Goal: Information Seeking & Learning: Find specific fact

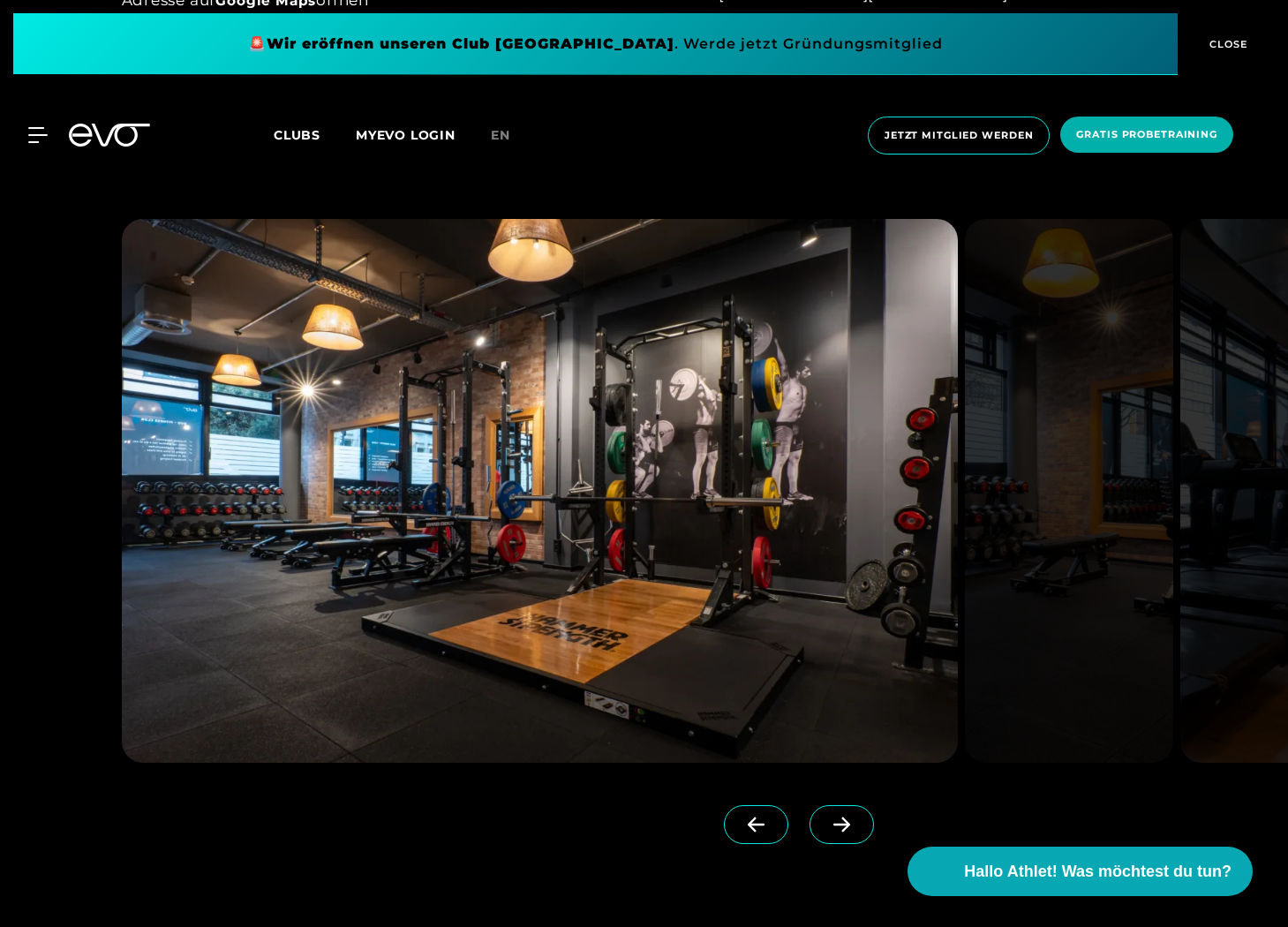
scroll to position [1758, 0]
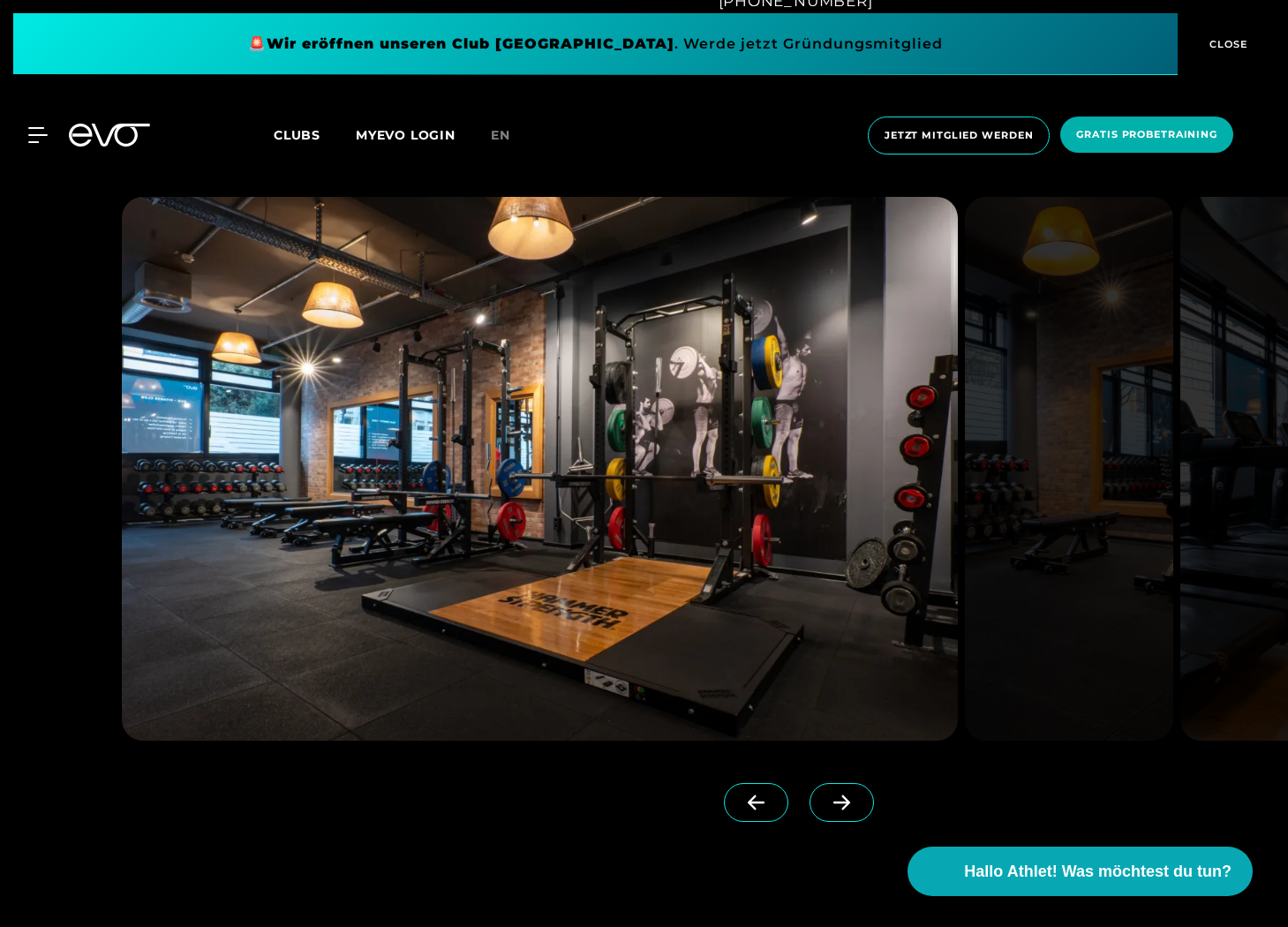
click at [829, 774] on div at bounding box center [488, 797] width 732 height 113
click at [823, 790] on span at bounding box center [842, 803] width 64 height 39
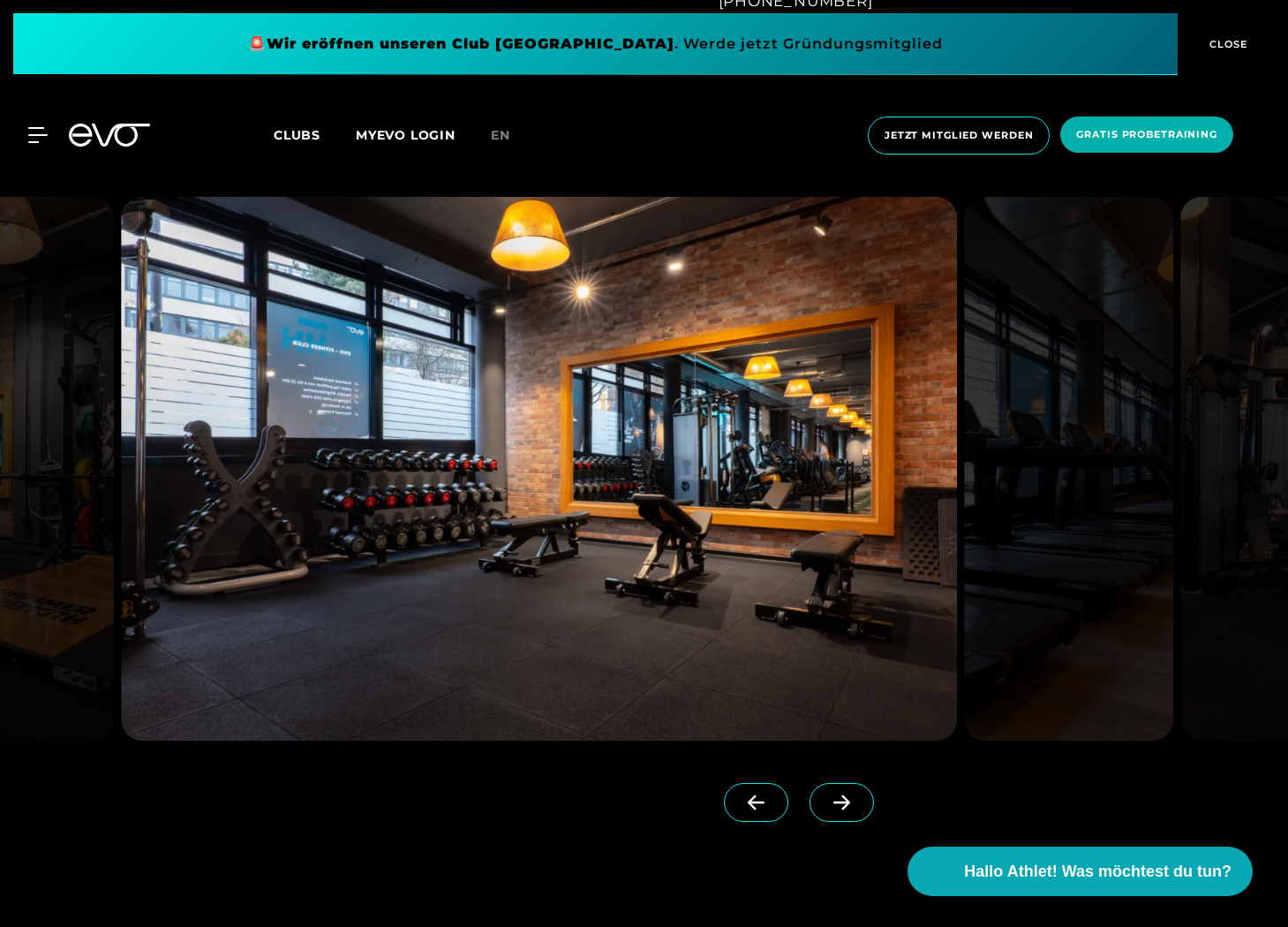
click at [823, 790] on span at bounding box center [842, 803] width 64 height 39
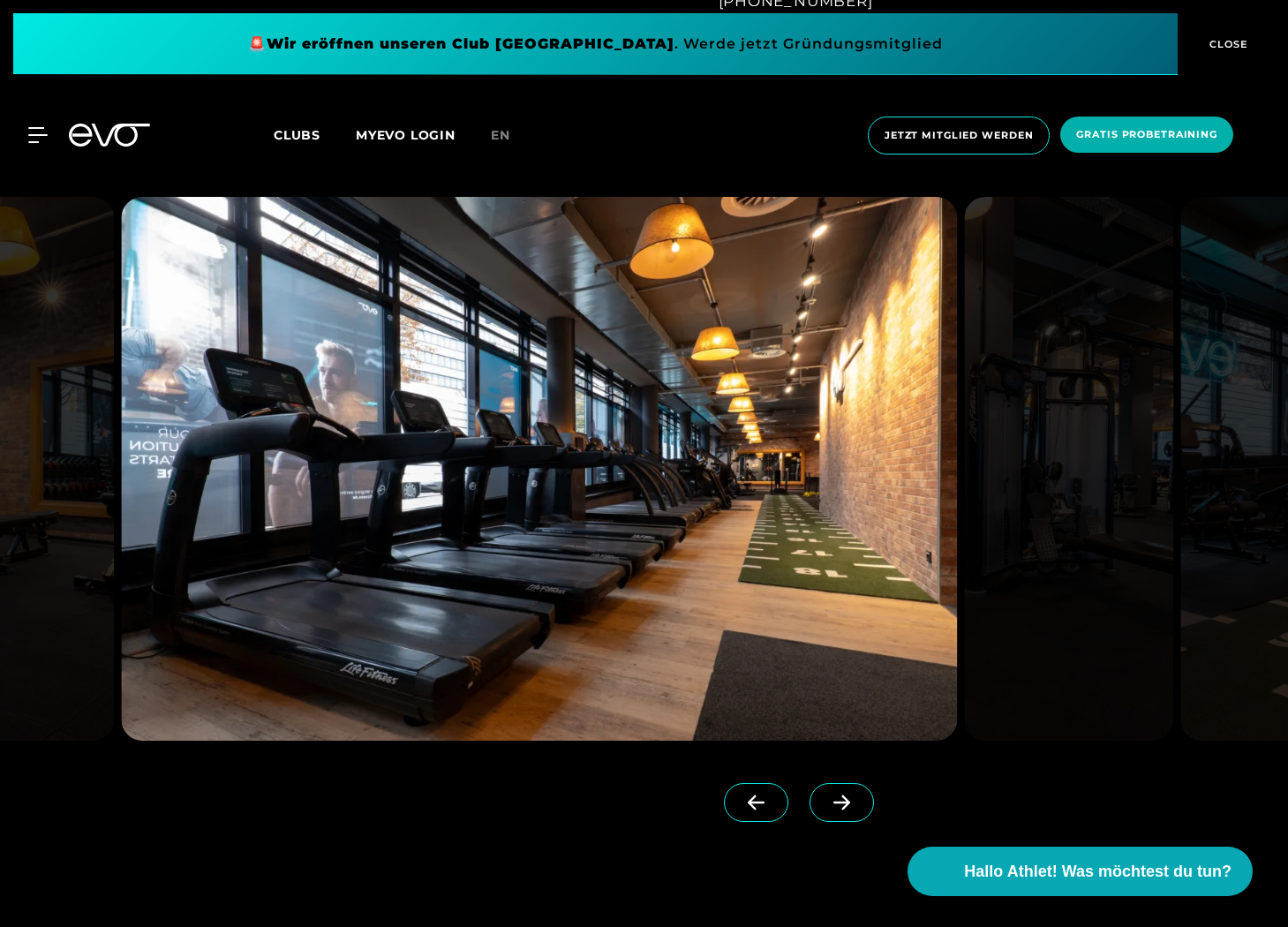
click at [823, 790] on span at bounding box center [842, 803] width 64 height 39
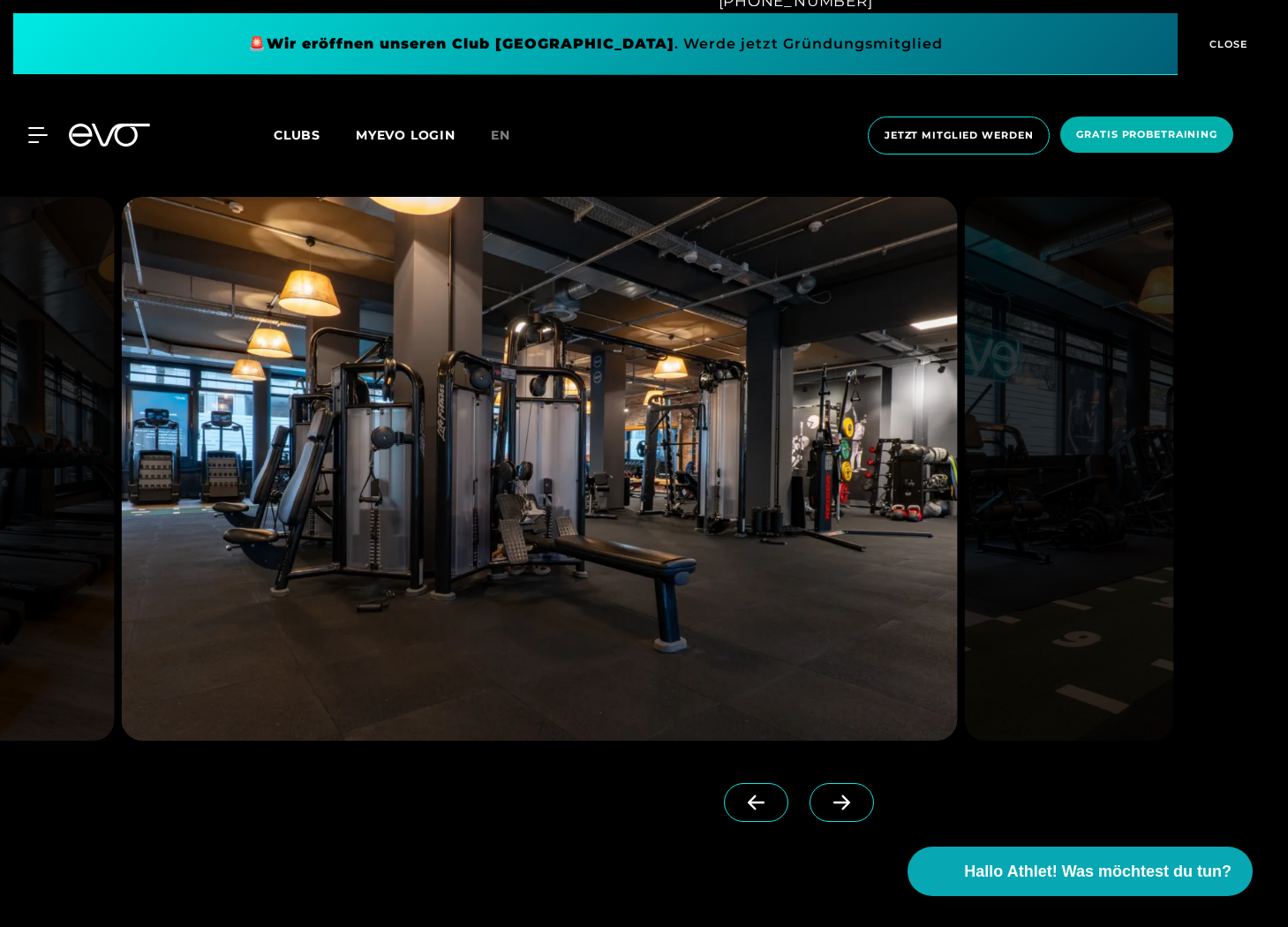
click at [823, 790] on span at bounding box center [842, 803] width 64 height 39
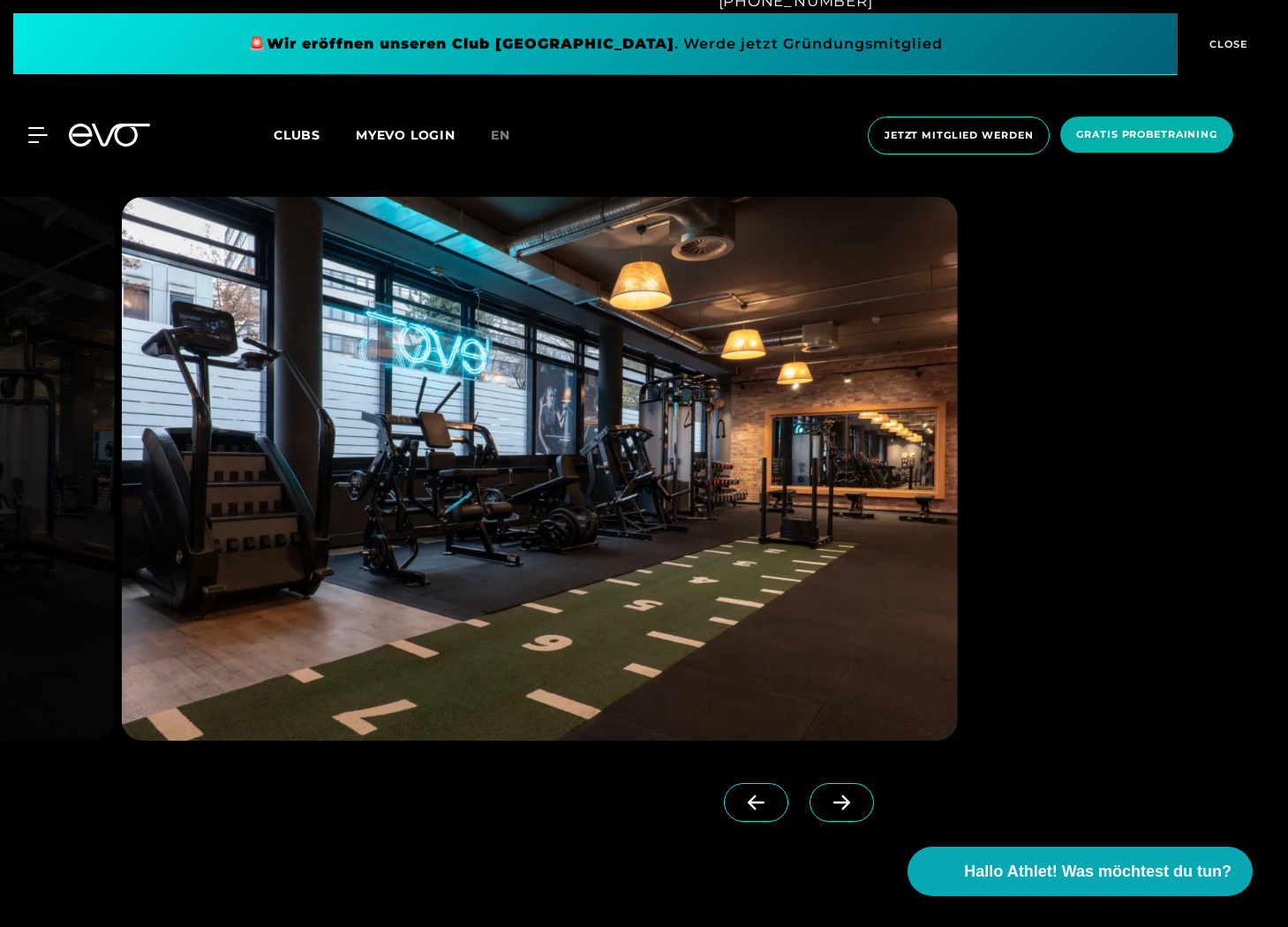
click at [823, 790] on span at bounding box center [842, 803] width 64 height 39
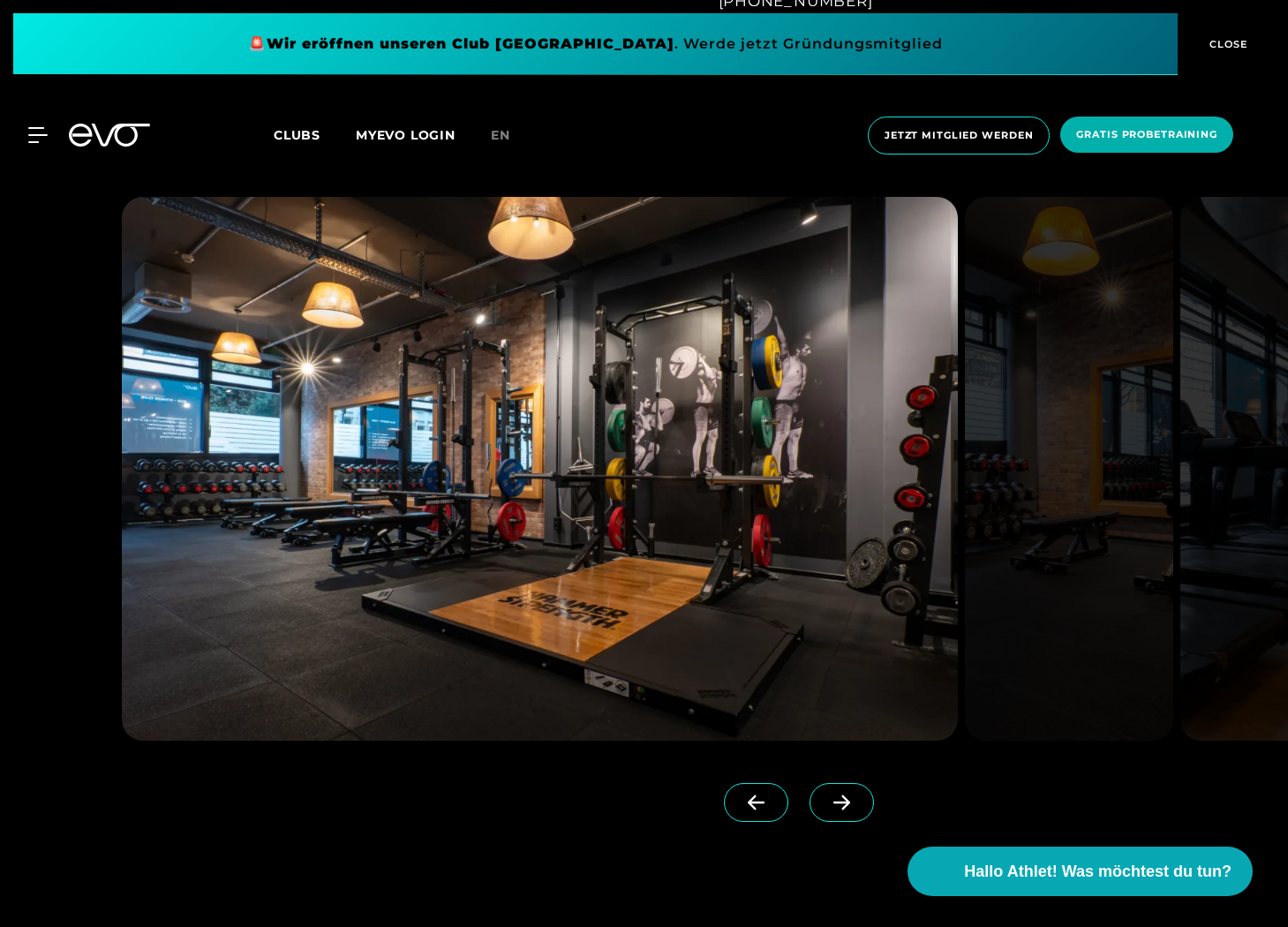
click at [745, 792] on span at bounding box center [756, 803] width 64 height 39
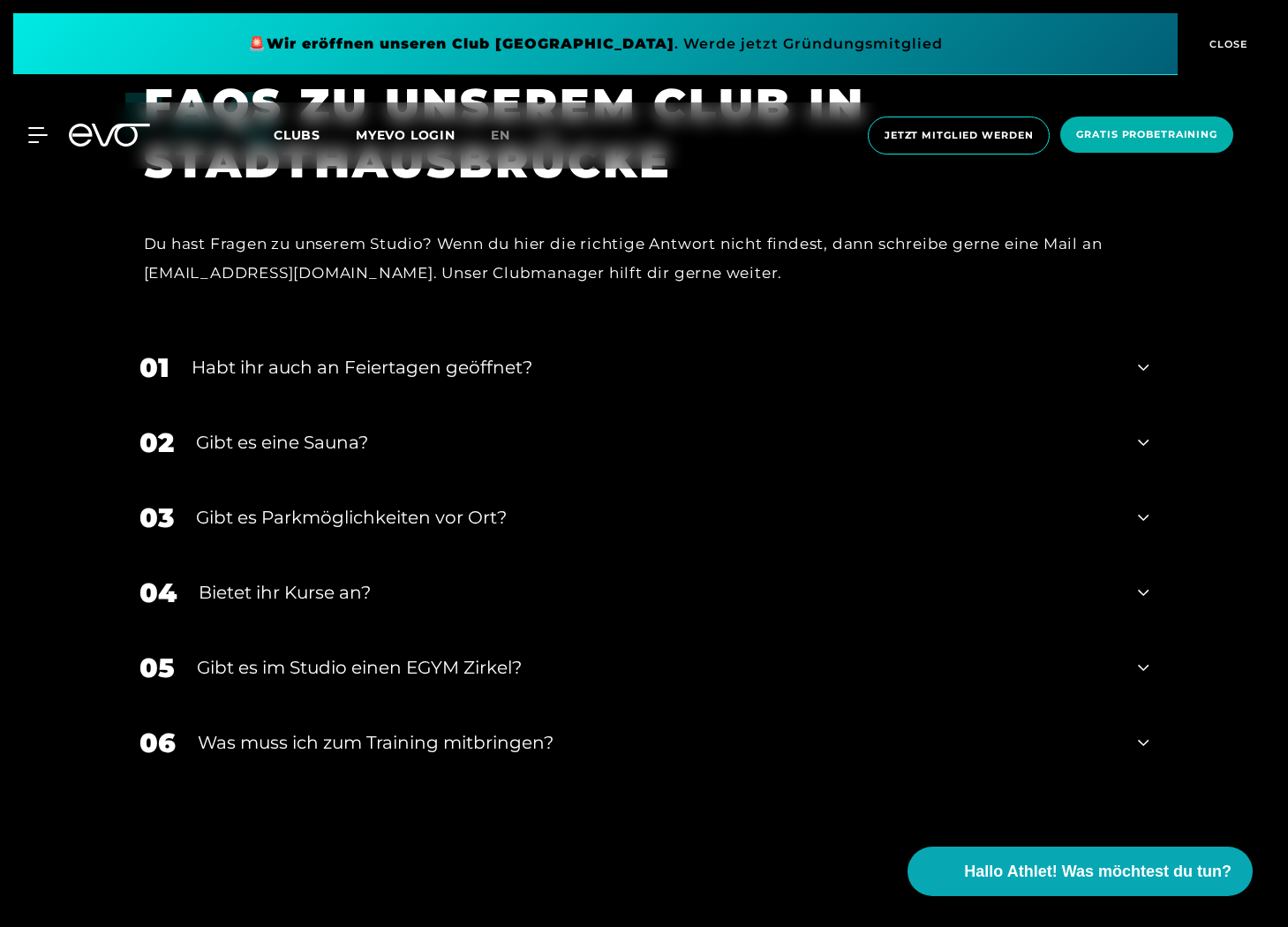
scroll to position [6897, 0]
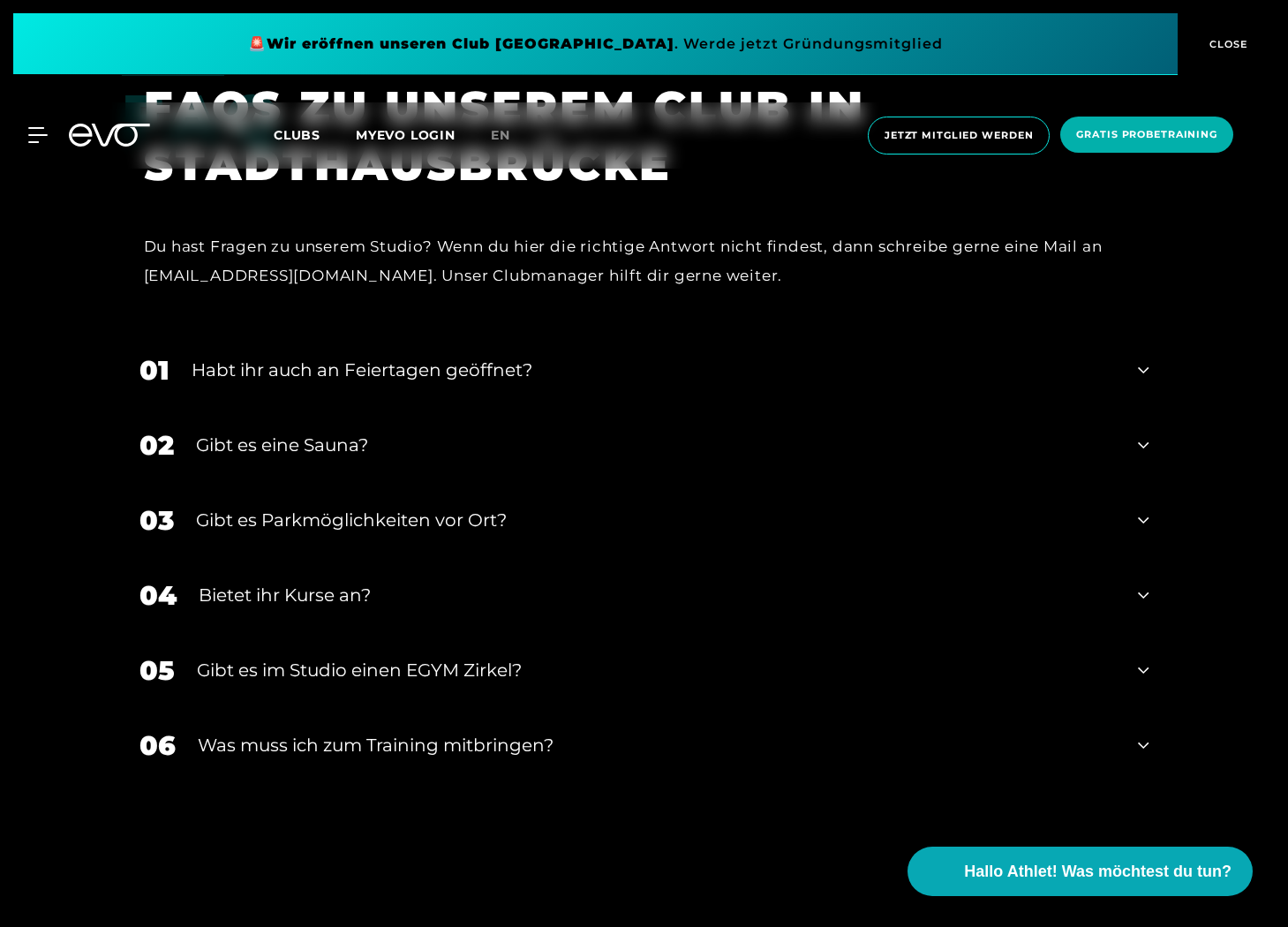
click at [503, 432] on div "Gibt es eine Sauna?" at bounding box center [656, 445] width 921 height 27
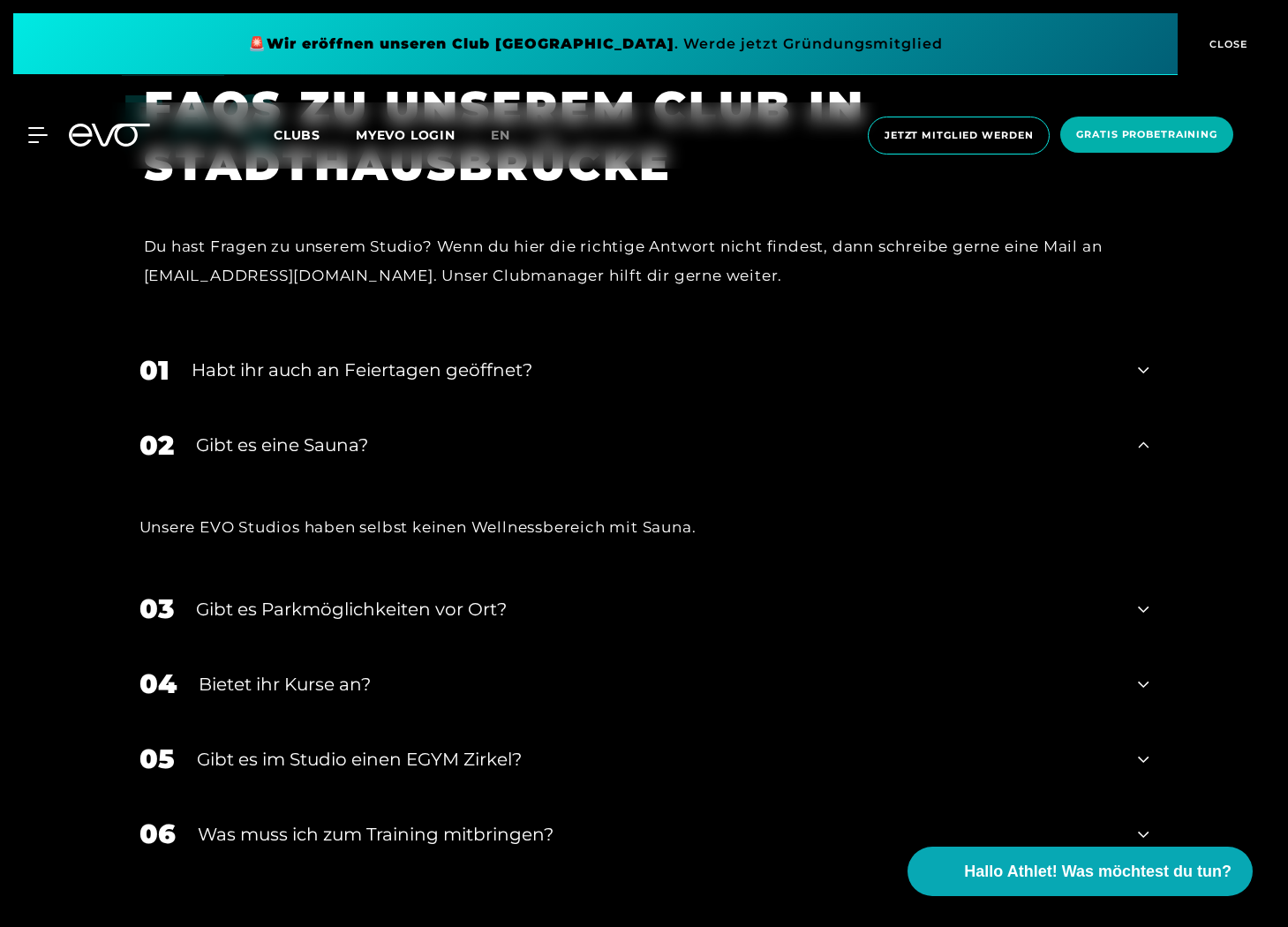
click at [503, 432] on div "Gibt es eine Sauna?" at bounding box center [656, 445] width 921 height 27
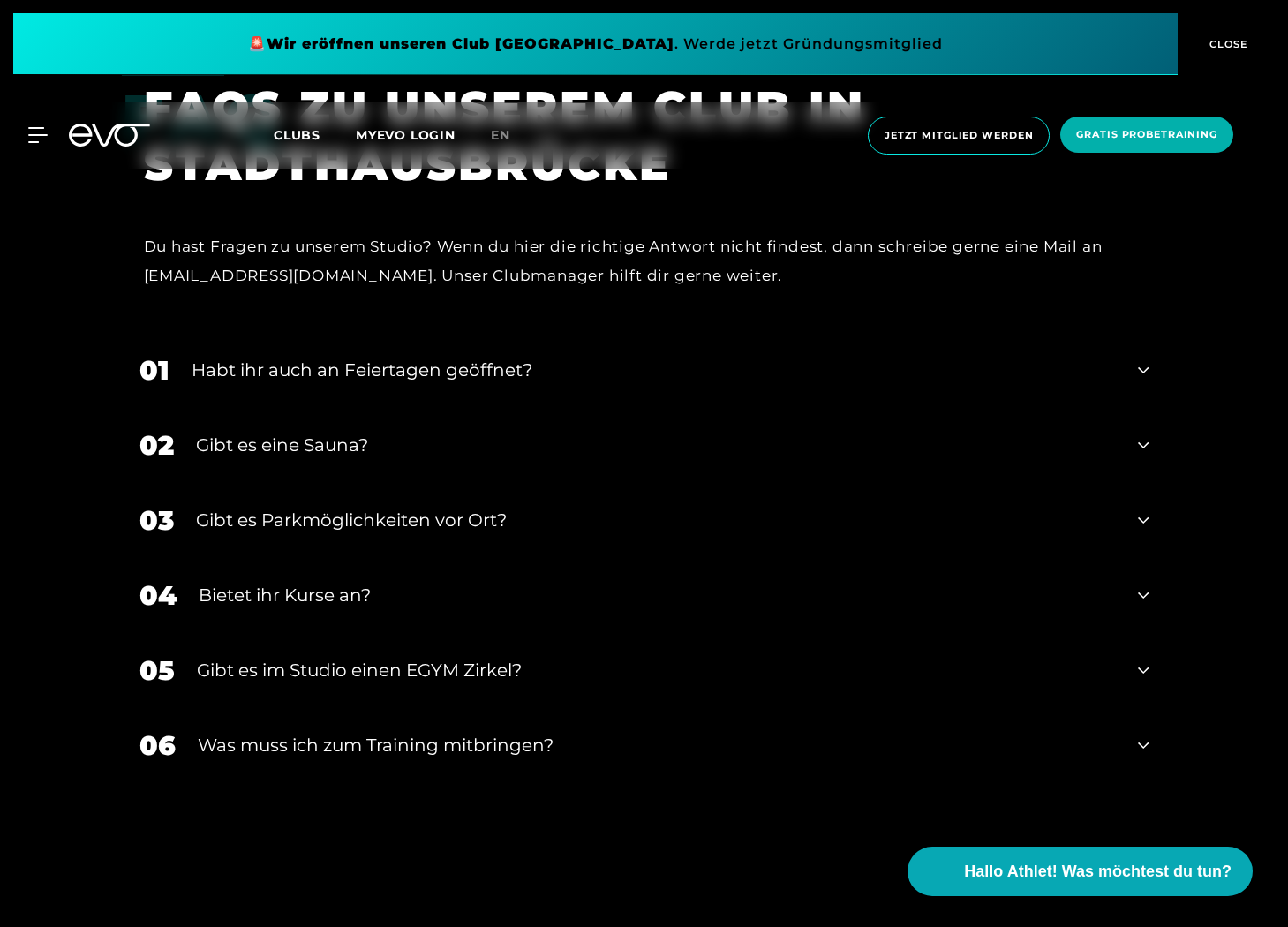
scroll to position [7026, 0]
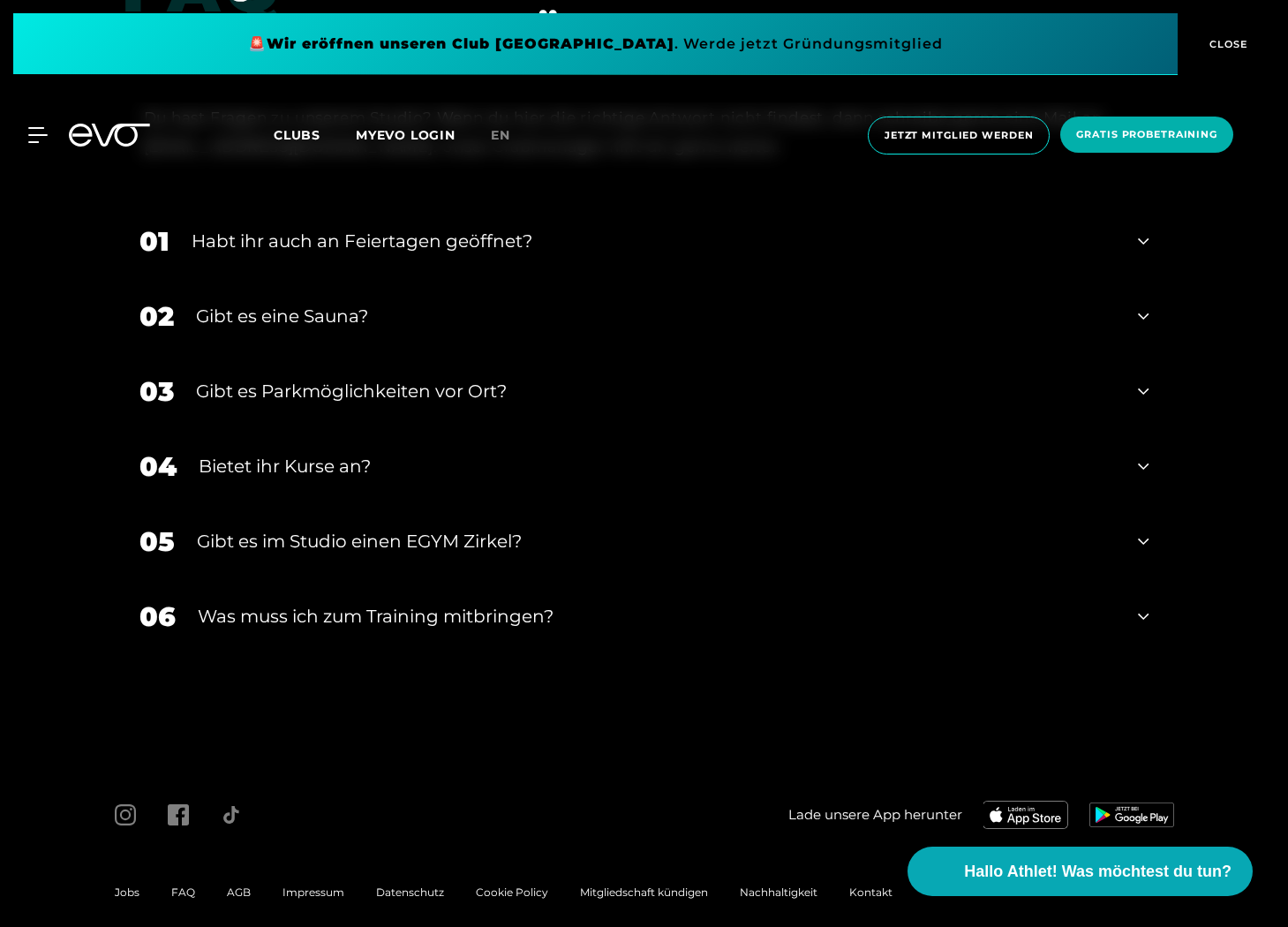
click at [494, 507] on div "05 Gibt es im Studio einen EGYM Zirkel?" at bounding box center [645, 542] width 1045 height 75
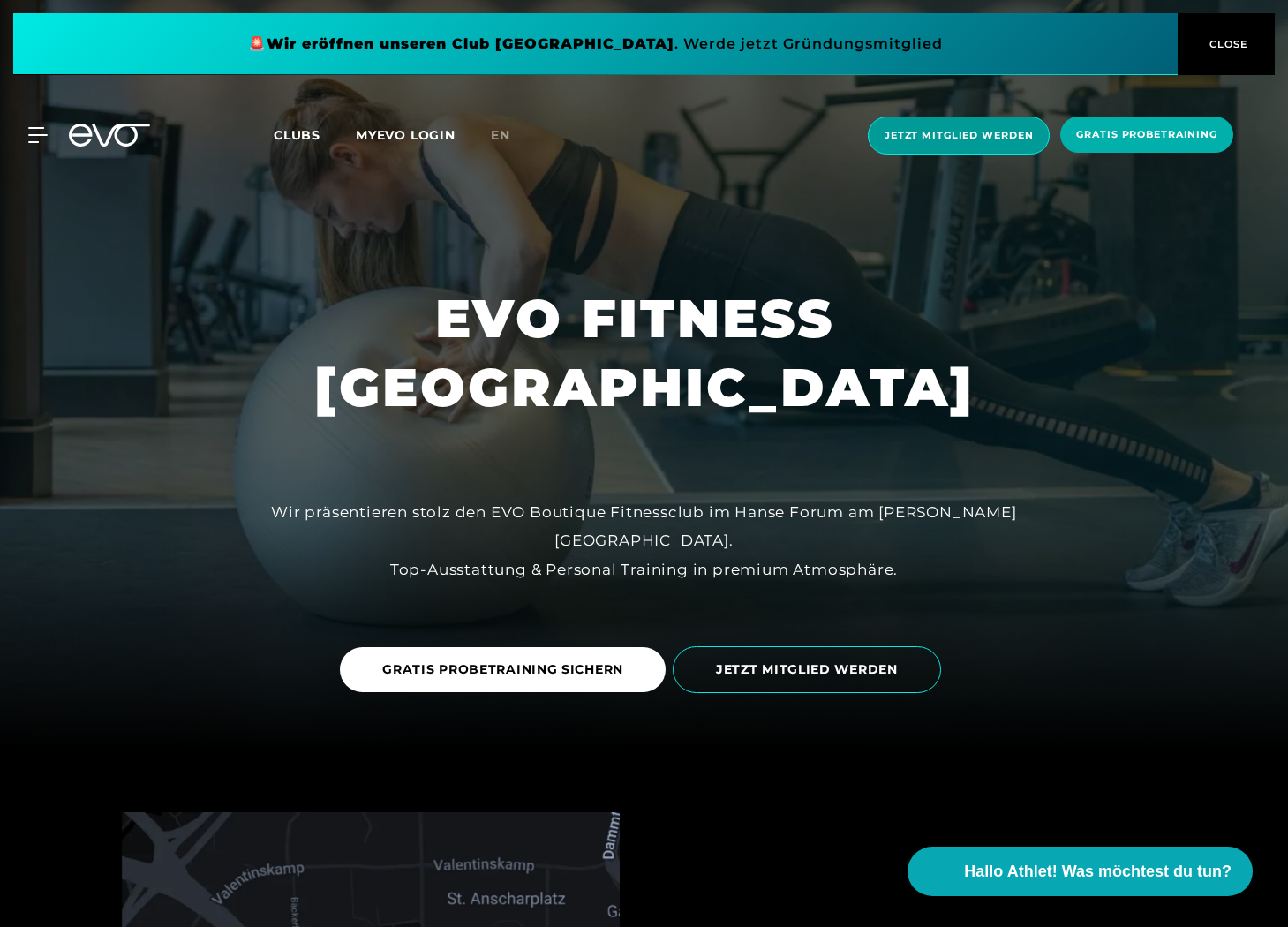
scroll to position [0, 0]
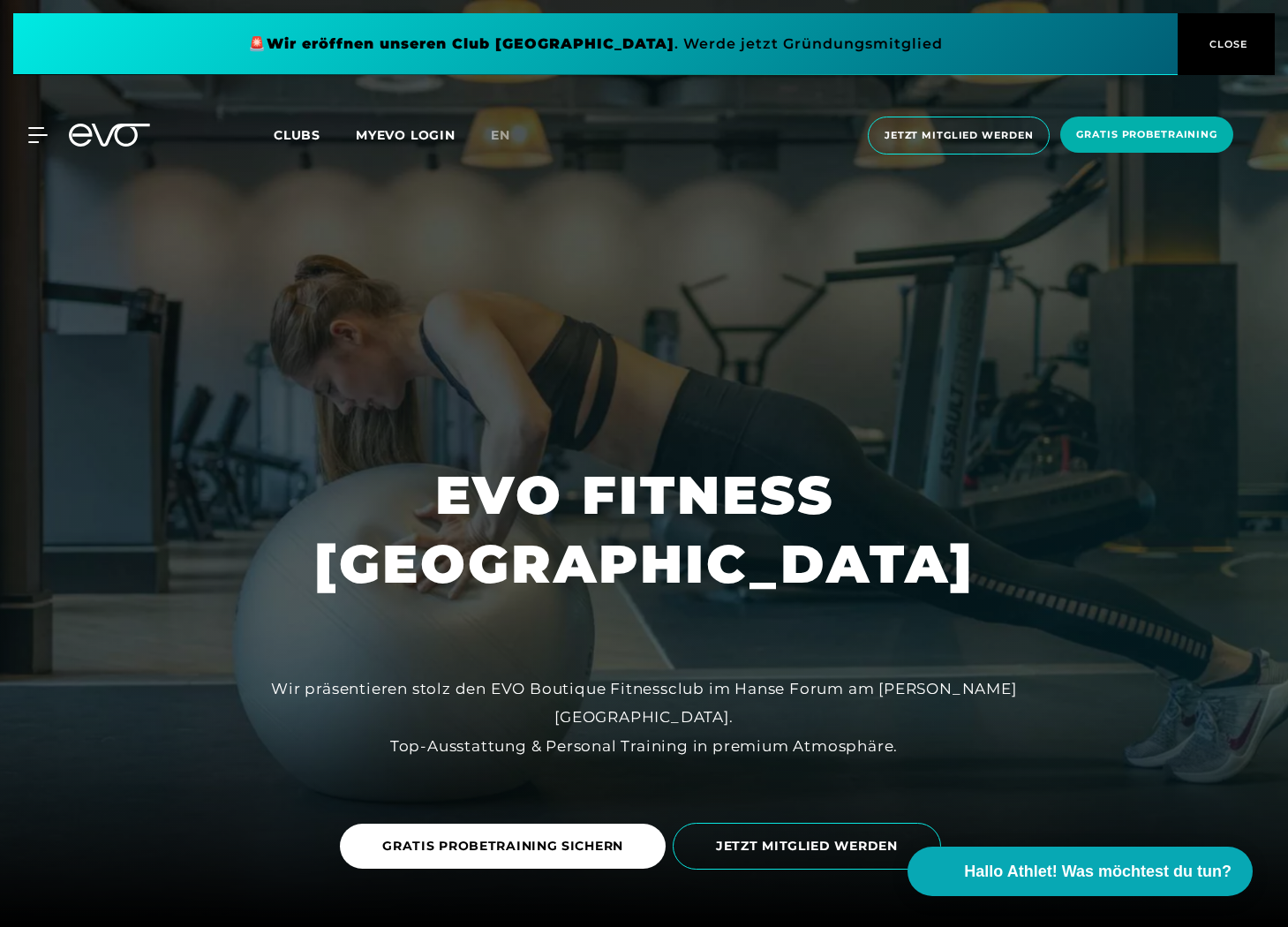
click at [408, 141] on link "MYEVO LOGIN" at bounding box center [405, 134] width 100 height 16
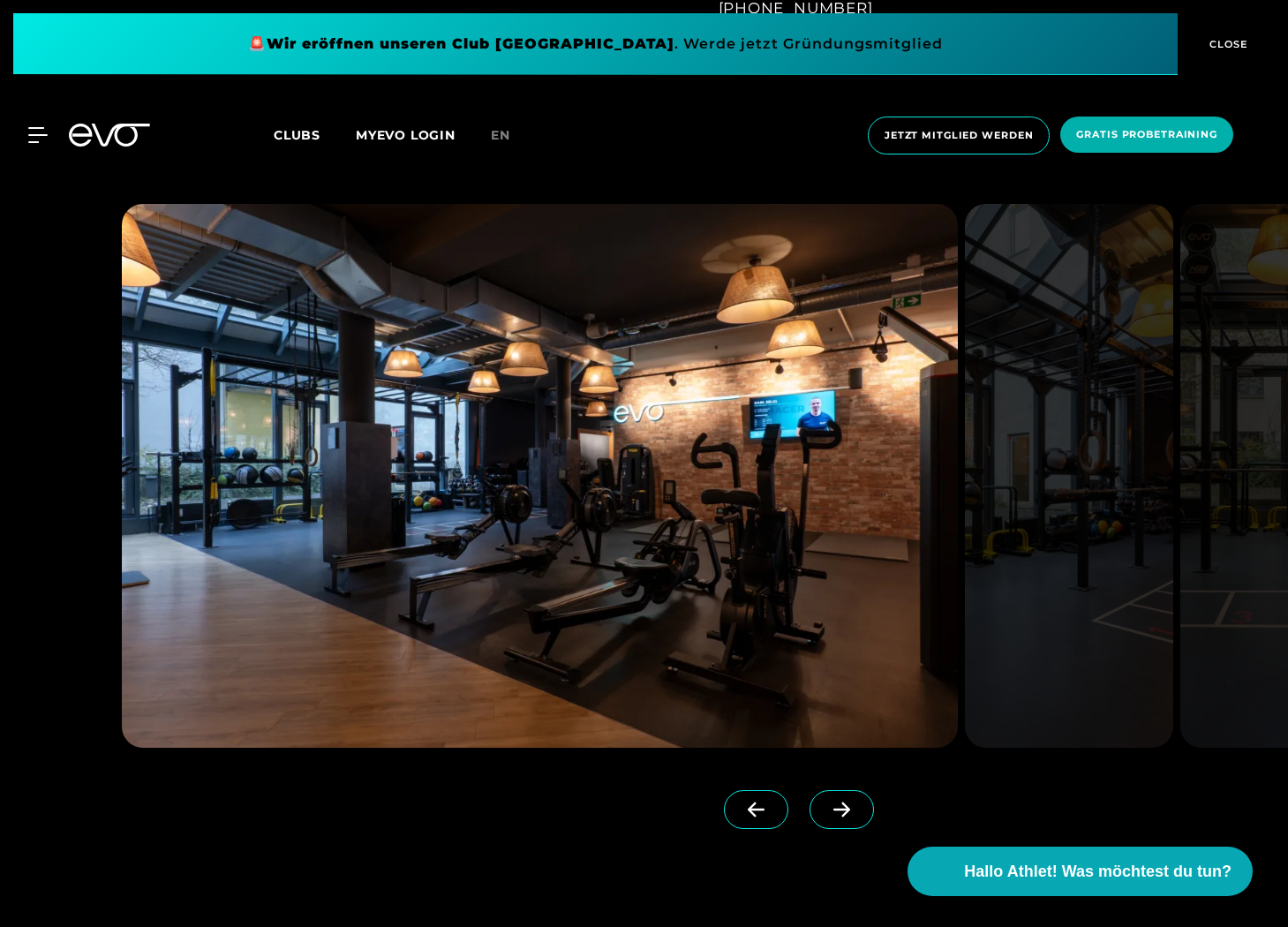
scroll to position [1750, 0]
click at [833, 823] on span at bounding box center [842, 810] width 64 height 39
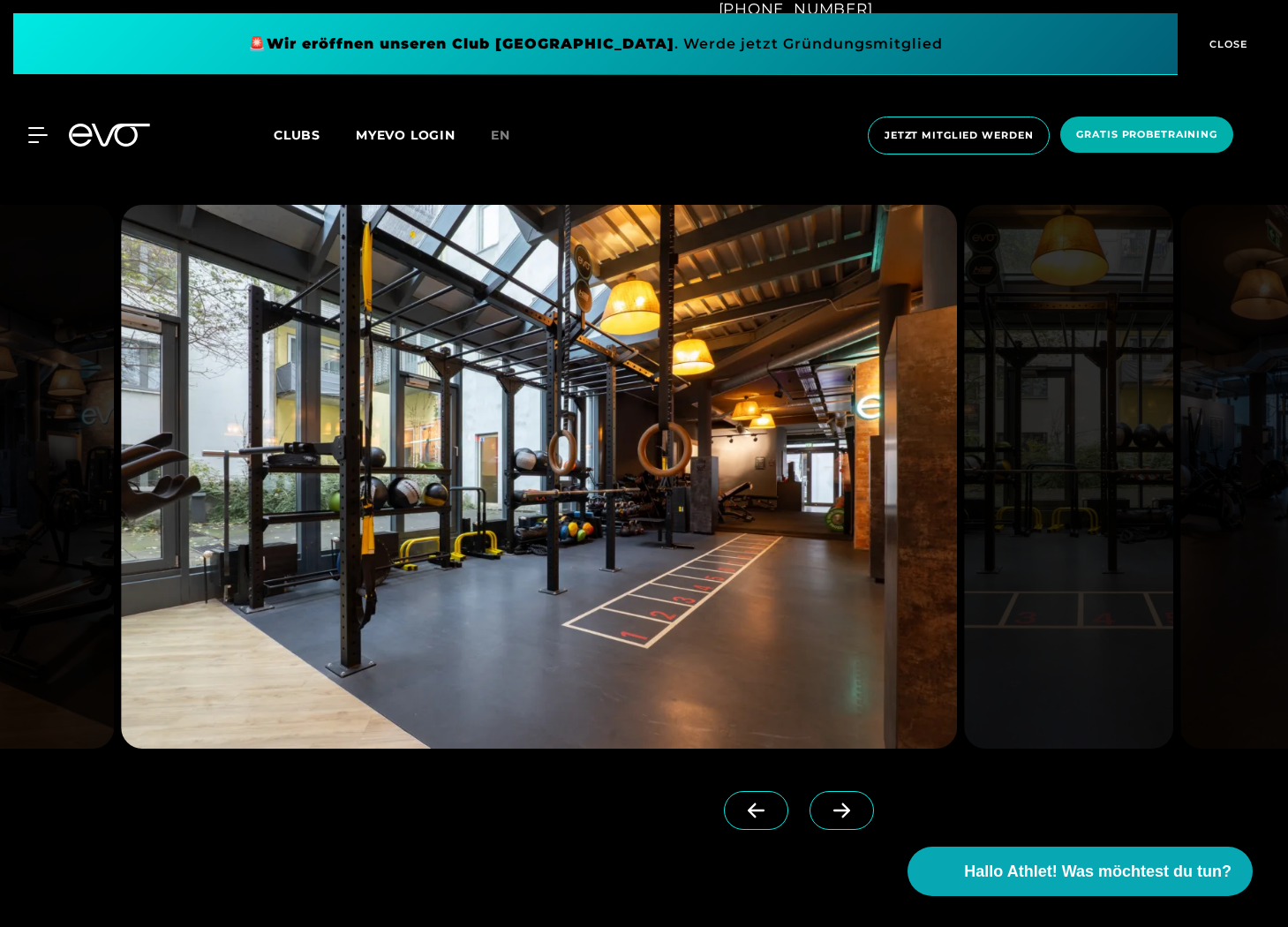
click at [830, 821] on span at bounding box center [842, 810] width 64 height 39
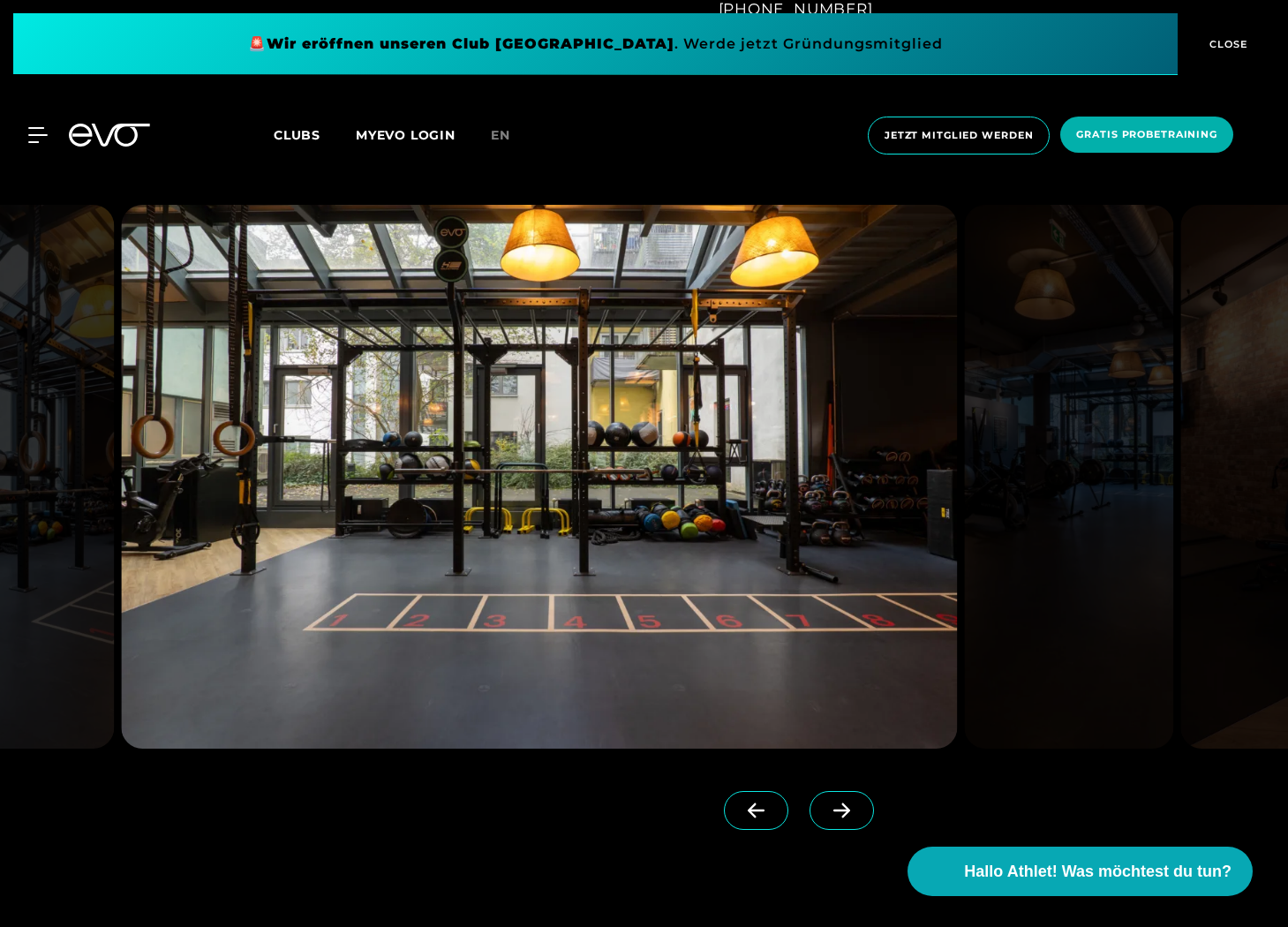
click at [830, 821] on span at bounding box center [842, 810] width 64 height 39
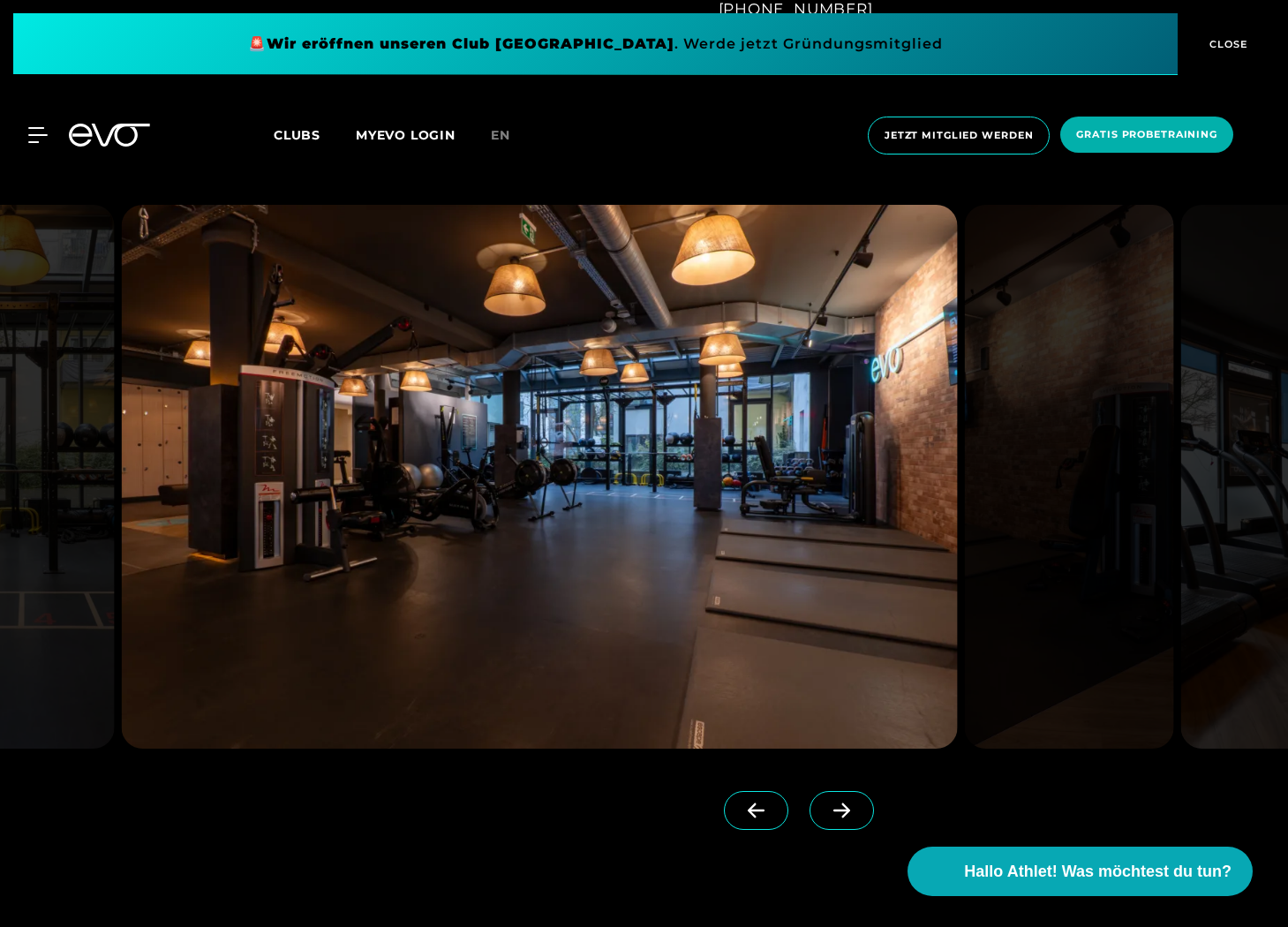
click at [830, 820] on span at bounding box center [842, 810] width 64 height 39
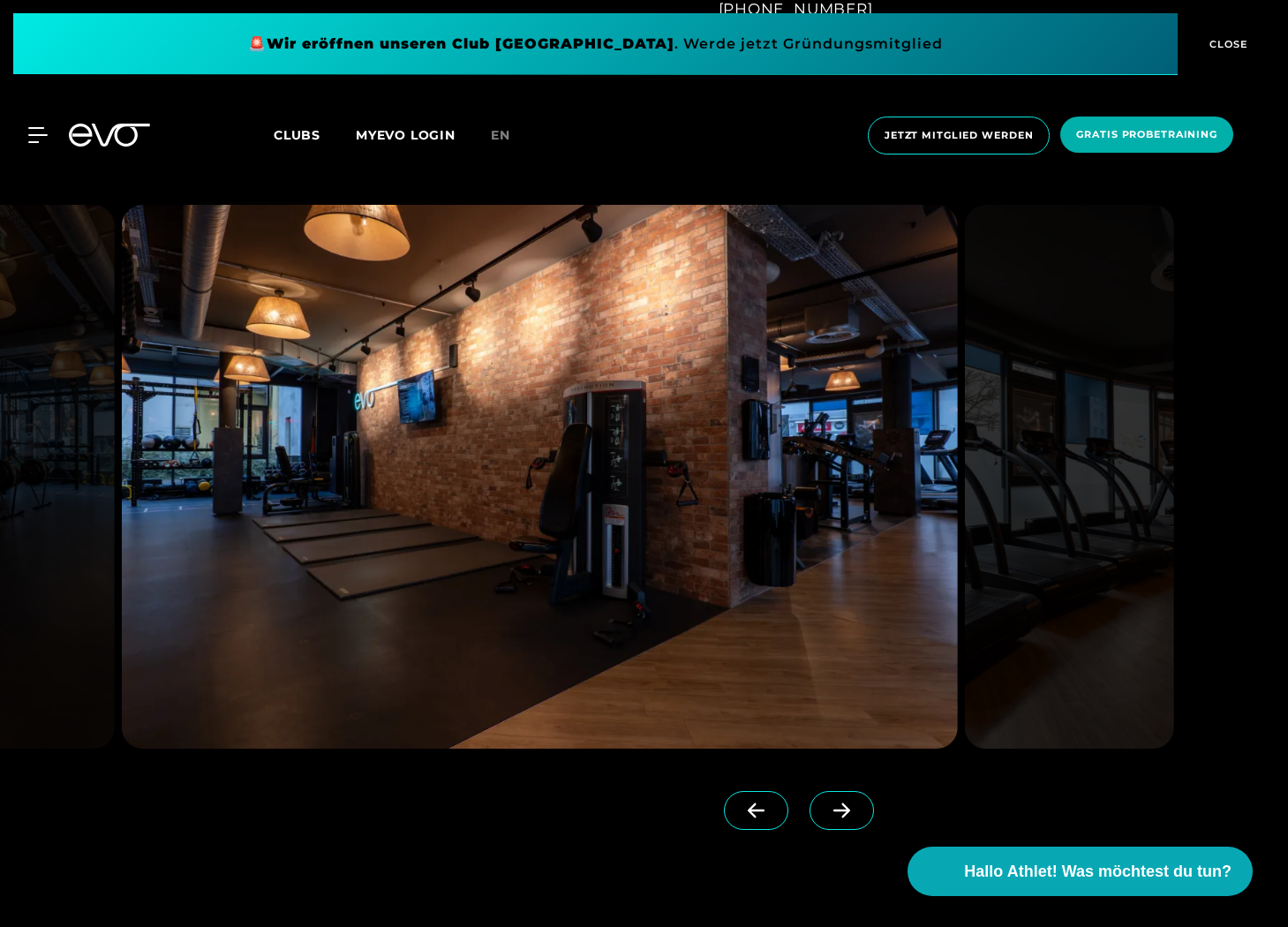
click at [830, 820] on span at bounding box center [842, 810] width 64 height 39
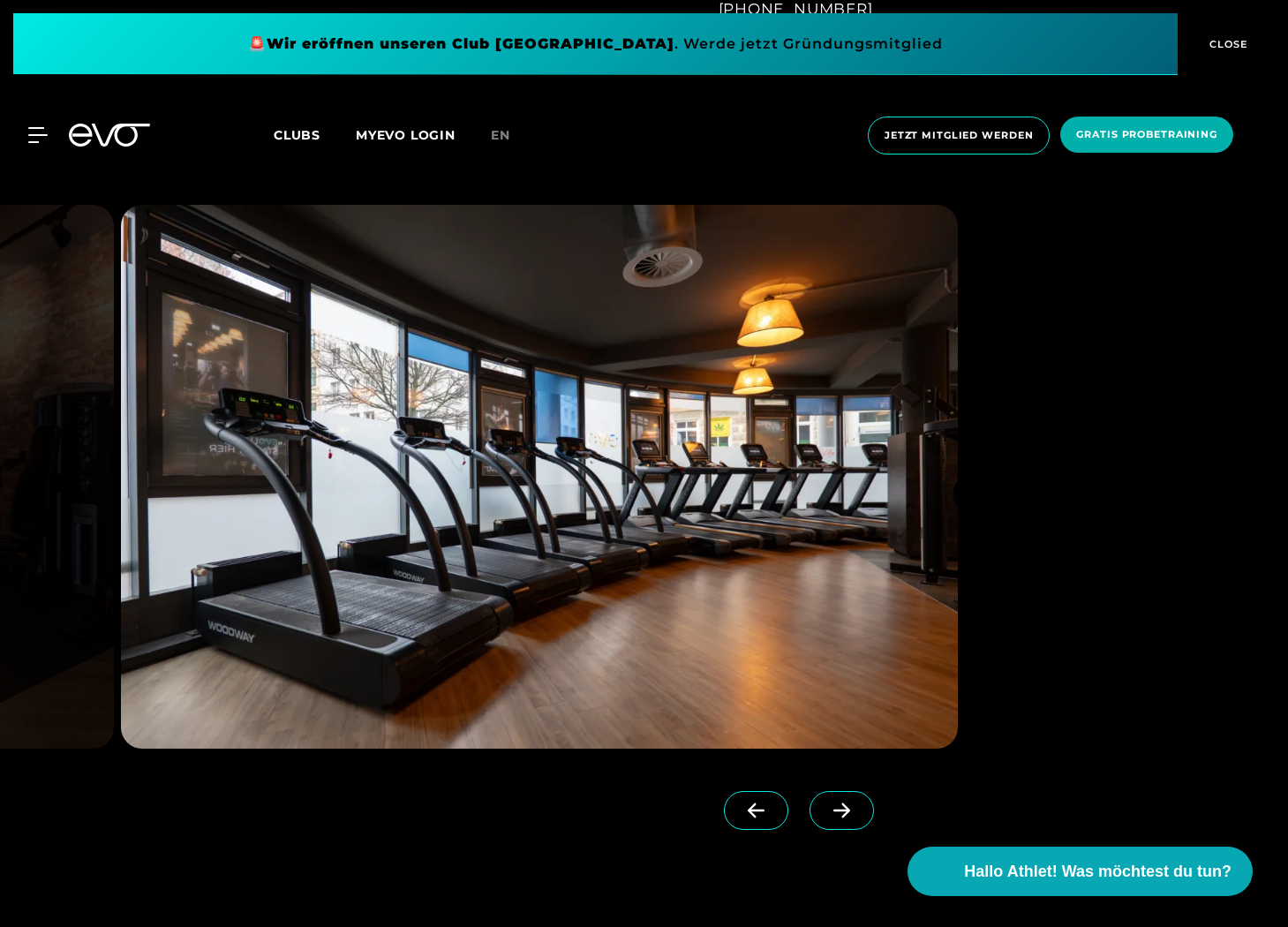
click at [830, 820] on span at bounding box center [842, 810] width 64 height 39
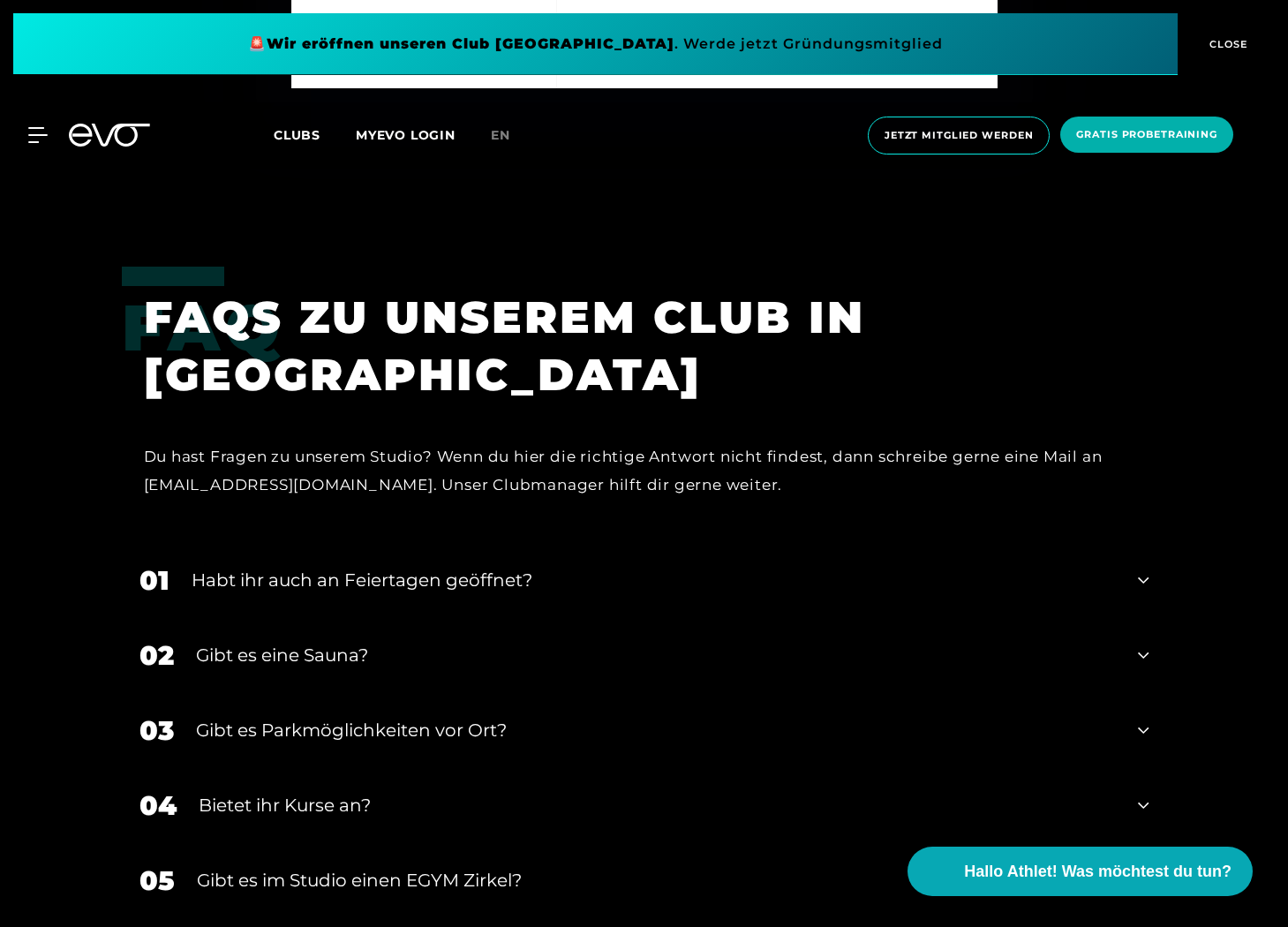
click at [493, 870] on div "Gibt es im Studio einen EGYM Zirkel?" at bounding box center [656, 880] width 920 height 27
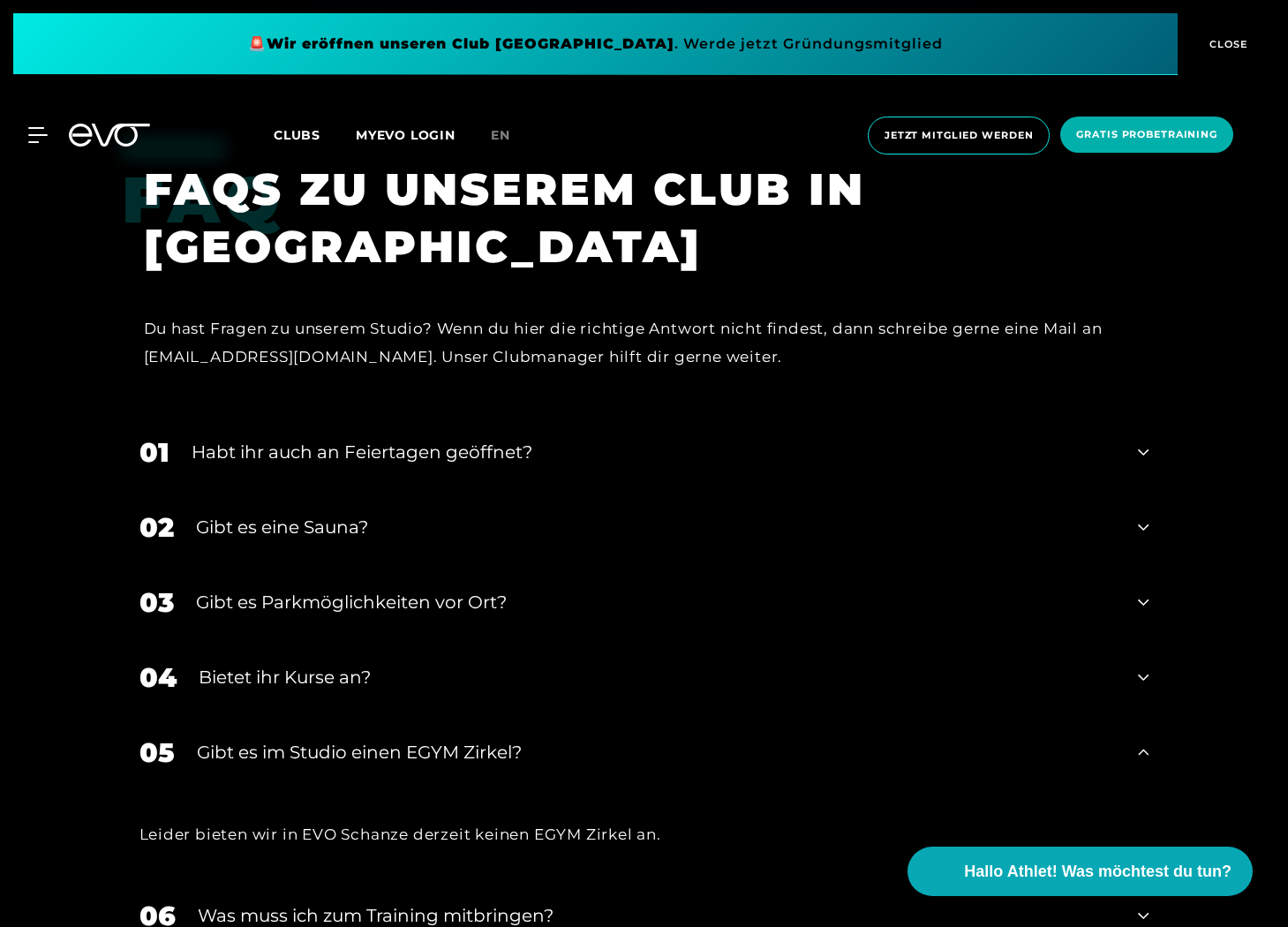
scroll to position [6302, 0]
